Goal: Task Accomplishment & Management: Complete application form

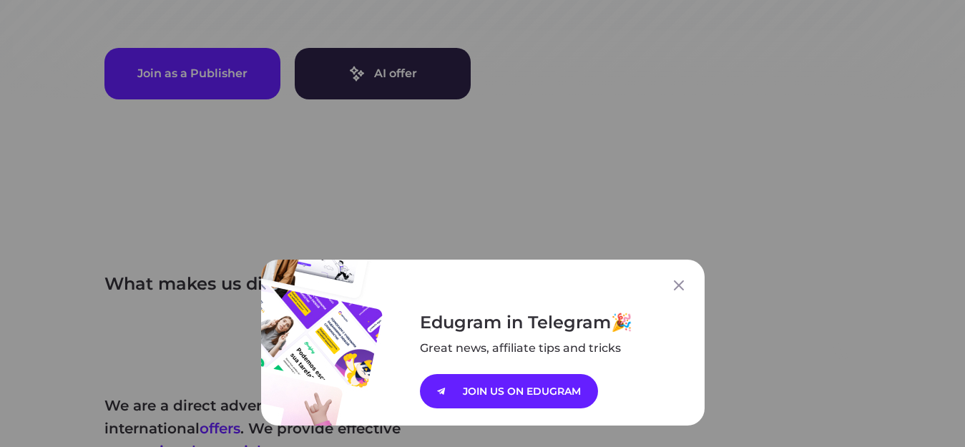
scroll to position [515, 0]
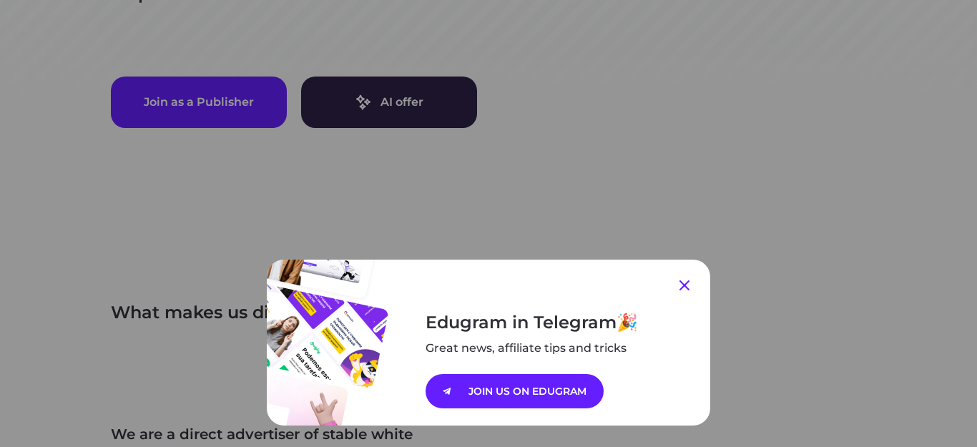
click at [677, 290] on icon at bounding box center [684, 285] width 17 height 17
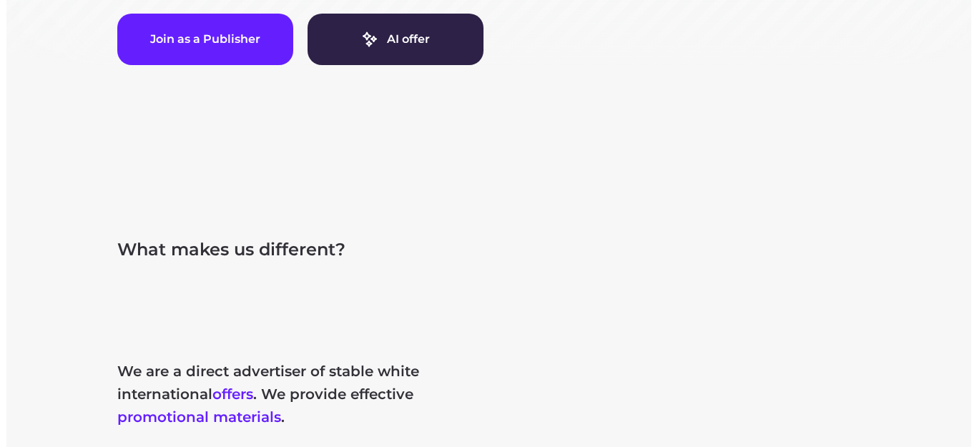
scroll to position [463, 0]
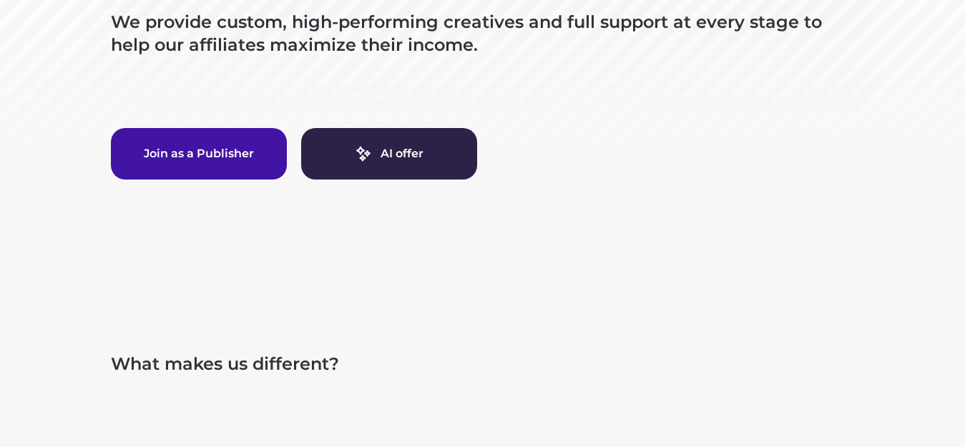
click at [217, 160] on button "Join as a Publisher" at bounding box center [199, 153] width 176 height 51
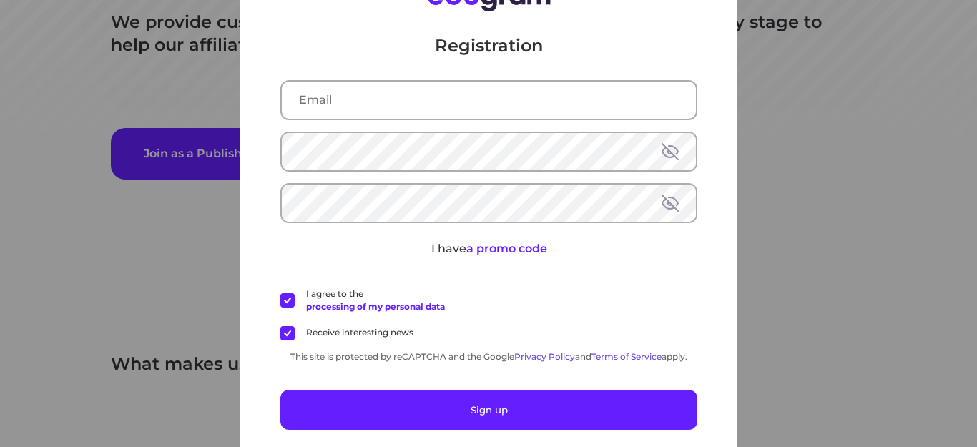
click at [448, 117] on input "text" at bounding box center [489, 100] width 414 height 37
click at [840, 296] on div "Registration I have a promo code I agree to the processing of my personal data …" at bounding box center [488, 223] width 977 height 447
click at [827, 285] on div "Registration I have a promo code I agree to the processing of my personal data …" at bounding box center [488, 223] width 977 height 447
click at [926, 91] on div "Registration I have a promo code I agree to the processing of my personal data …" at bounding box center [488, 223] width 977 height 447
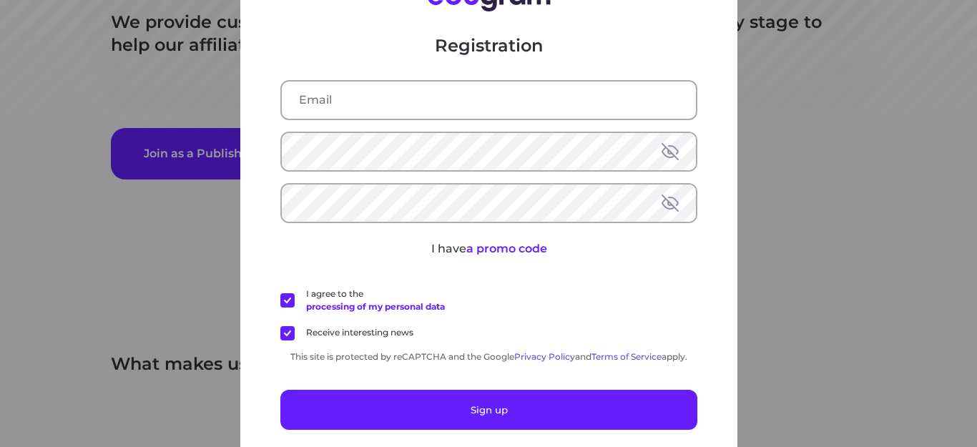
click at [167, 23] on div "Registration I have a promo code I agree to the processing of my personal data …" at bounding box center [488, 223] width 977 height 447
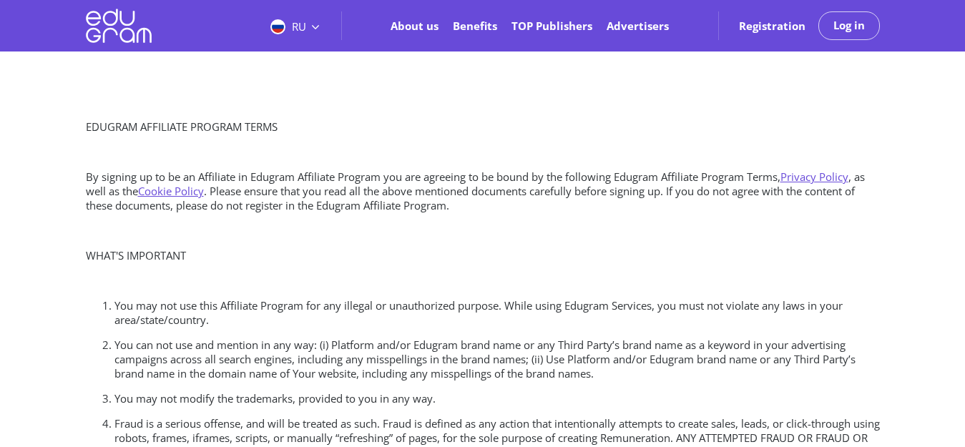
click at [846, 34] on button "Log in" at bounding box center [849, 25] width 62 height 29
click at [848, 34] on button "Log in" at bounding box center [849, 25] width 62 height 29
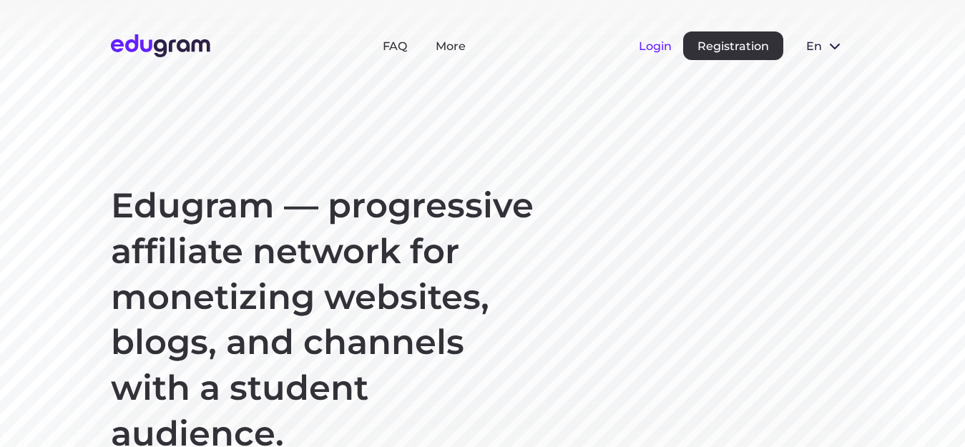
click at [648, 39] on button "Login" at bounding box center [655, 46] width 33 height 14
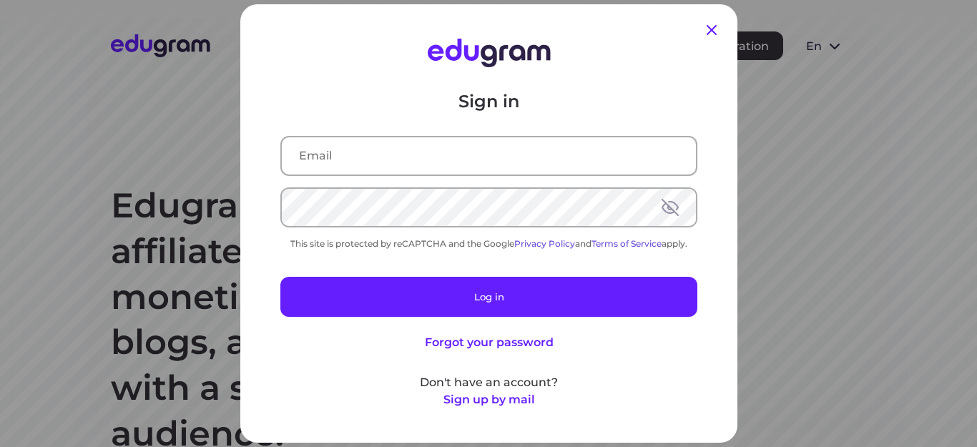
click at [705, 24] on icon at bounding box center [711, 29] width 17 height 17
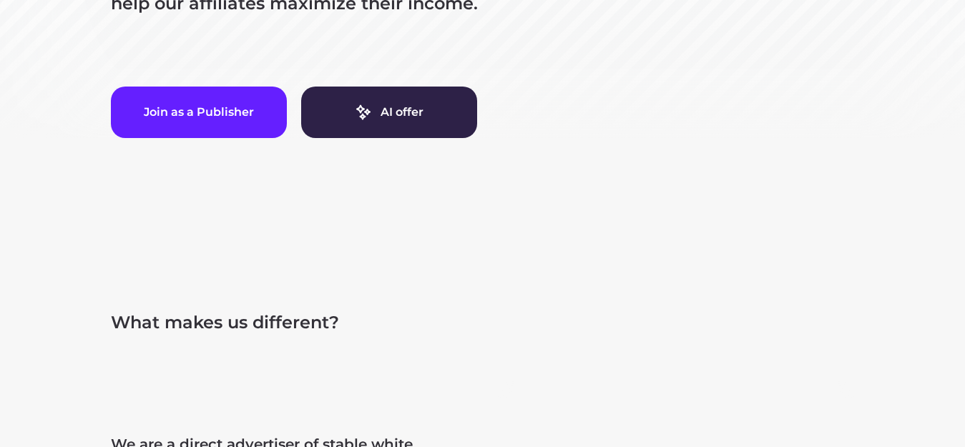
scroll to position [515, 0]
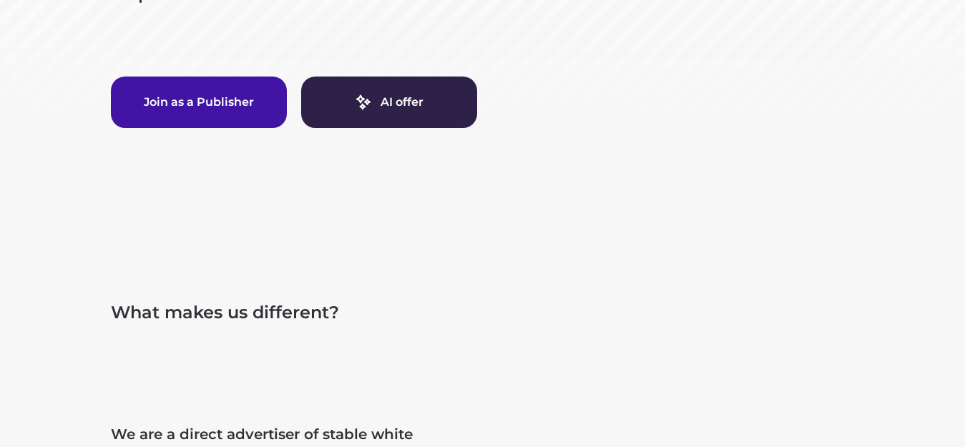
click at [165, 112] on button "Join as a Publisher" at bounding box center [199, 102] width 176 height 51
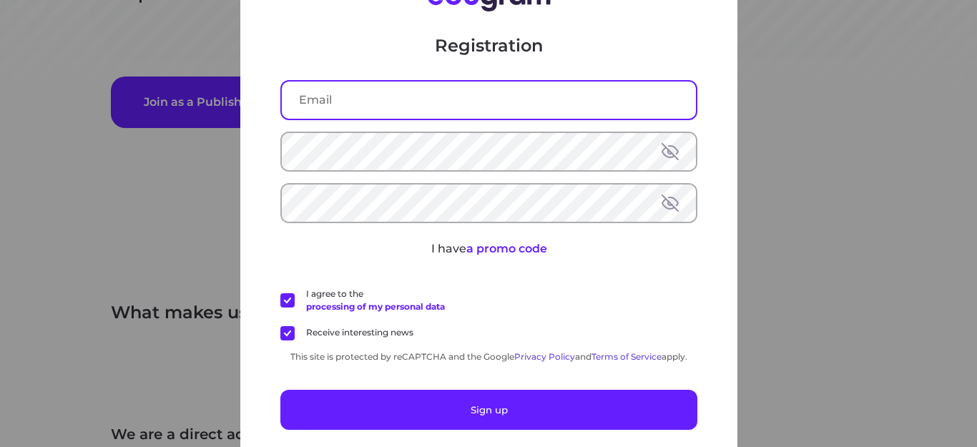
click at [379, 101] on input "text" at bounding box center [489, 100] width 414 height 37
type input "adamabolmagd2011@gmail.com"
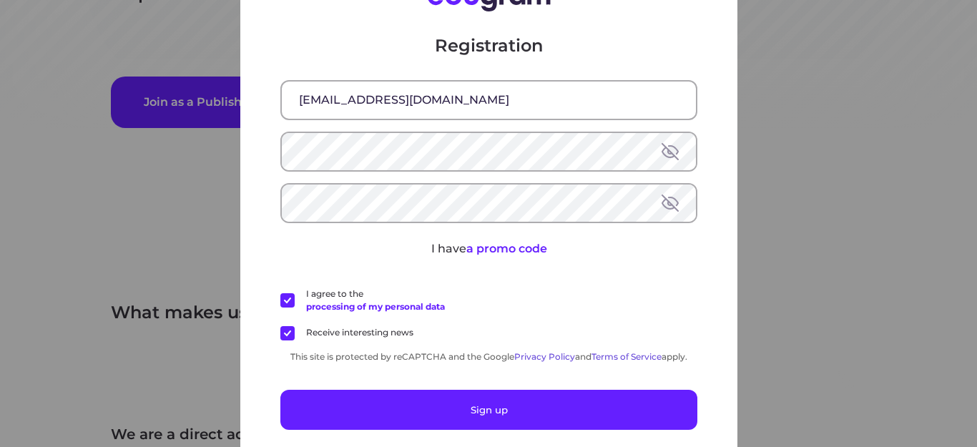
click at [669, 153] on button at bounding box center [670, 151] width 17 height 17
click at [666, 210] on button at bounding box center [670, 203] width 17 height 17
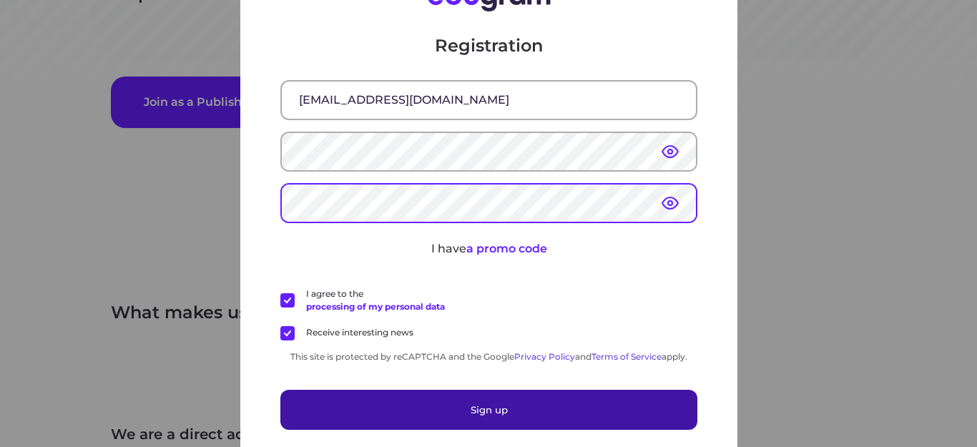
click at [584, 407] on button "Sign up" at bounding box center [488, 410] width 417 height 40
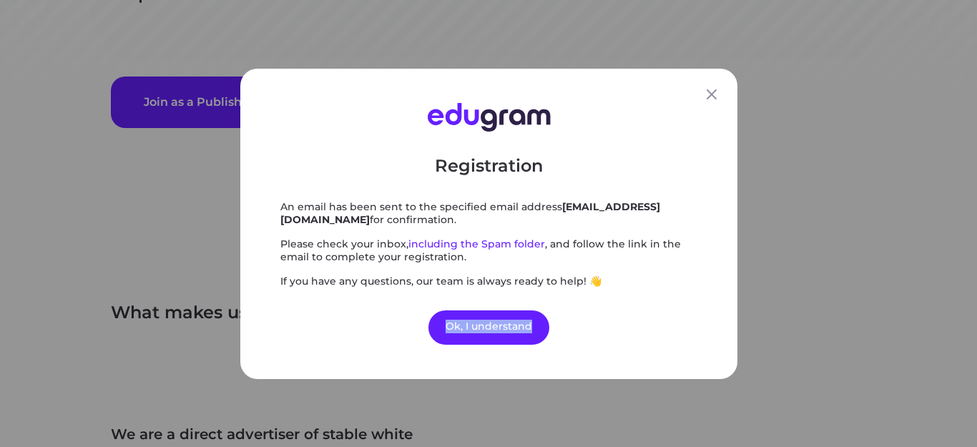
click at [584, 407] on div "Registration An email has been sent to the specified email address adamabolmagd…" at bounding box center [488, 223] width 977 height 447
click at [752, 257] on div "Registration An email has been sent to the specified email address adamabolmagd…" at bounding box center [488, 223] width 977 height 447
click at [519, 325] on div "Ok, I understand" at bounding box center [488, 327] width 121 height 34
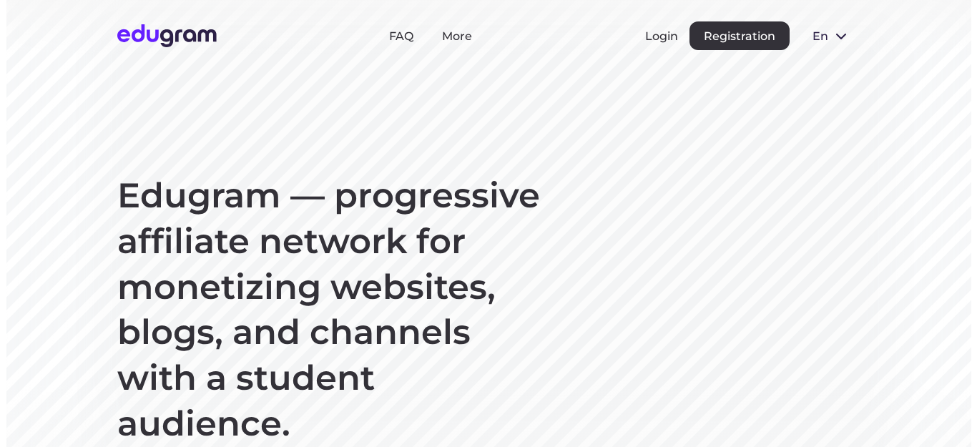
scroll to position [0, 0]
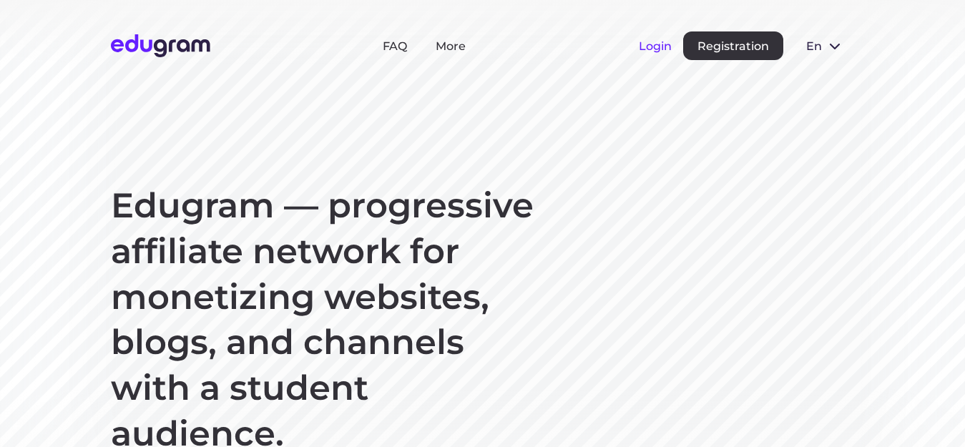
click at [653, 44] on button "Login" at bounding box center [655, 46] width 33 height 14
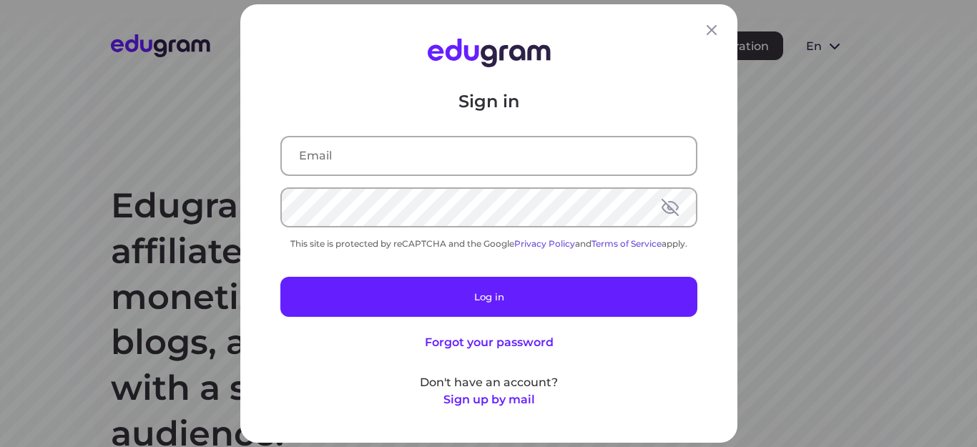
type input "adamabolmagd2011@gmail.com"
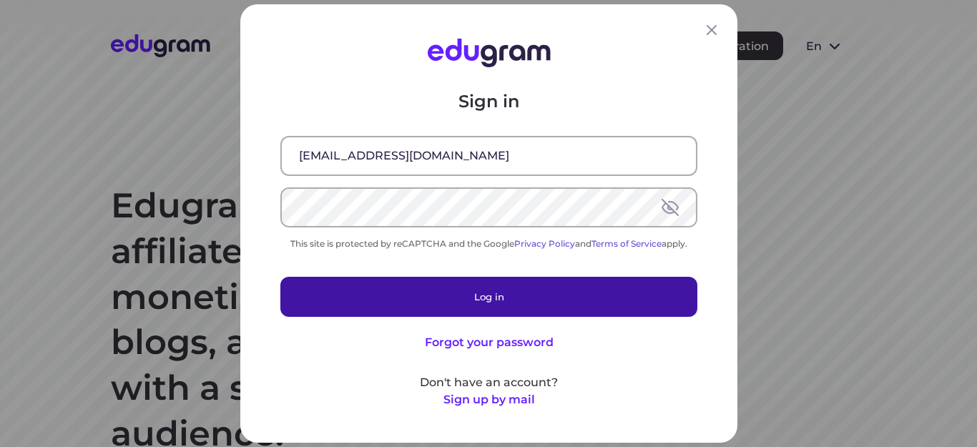
click at [544, 298] on button "Log in" at bounding box center [488, 297] width 417 height 40
